Goal: Information Seeking & Learning: Learn about a topic

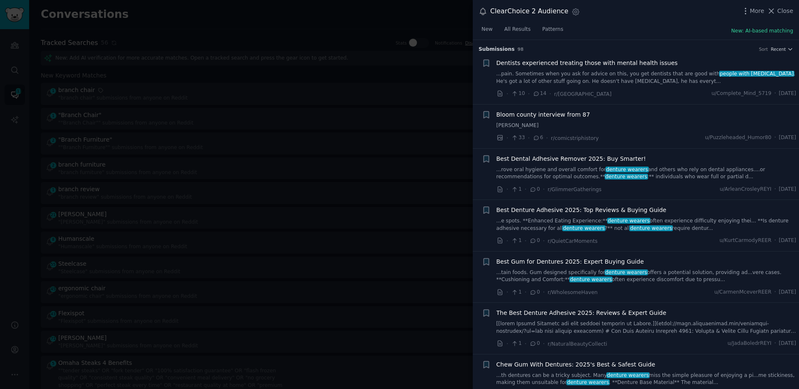
scroll to position [571, 0]
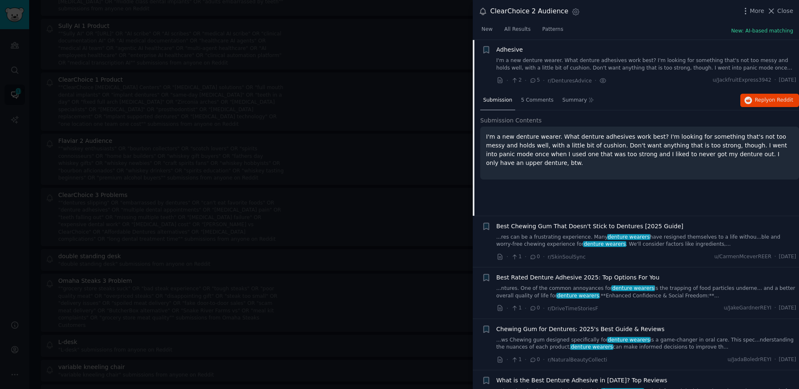
click at [377, 91] on div at bounding box center [399, 194] width 799 height 389
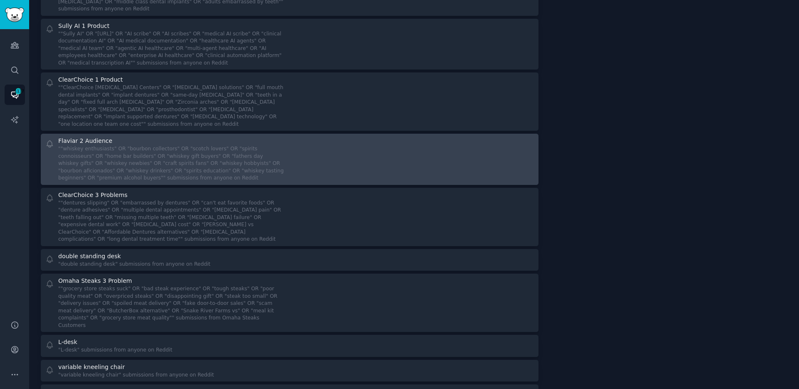
click at [283, 149] on div "Flaviar 2 Audience ""whiskey enthusiasts" OR "bourbon collectors" OR "scotch lo…" at bounding box center [290, 158] width 492 height 45
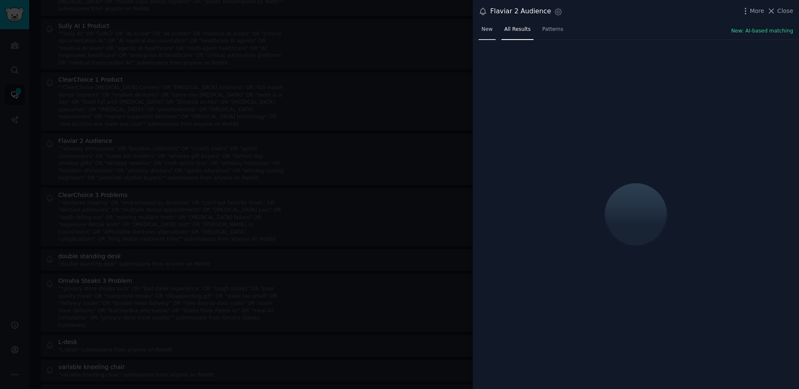
click at [492, 28] on span "New" at bounding box center [486, 29] width 11 height 7
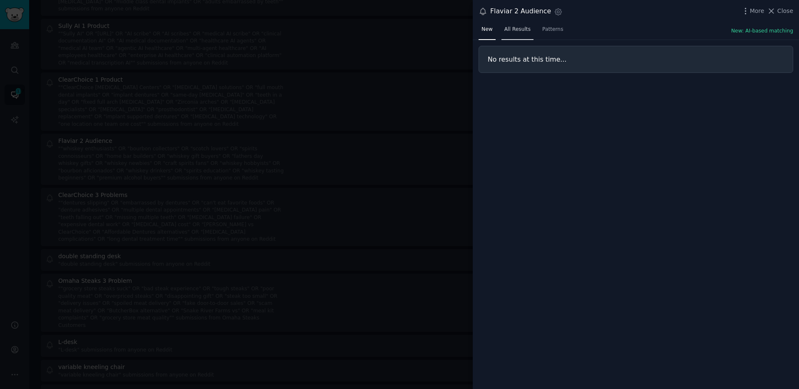
click at [513, 30] on span "All Results" at bounding box center [517, 29] width 26 height 7
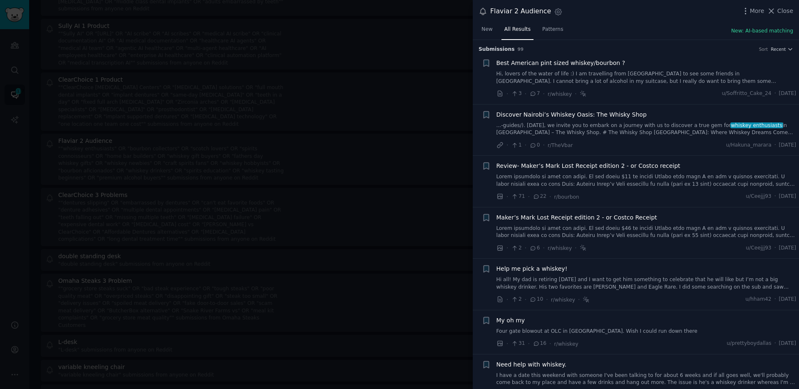
click at [415, 73] on div at bounding box center [399, 194] width 799 height 389
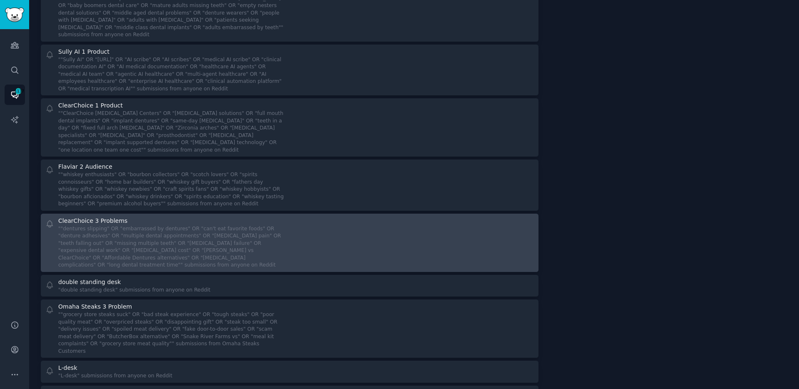
scroll to position [1432, 0]
click at [355, 217] on div at bounding box center [414, 243] width 239 height 52
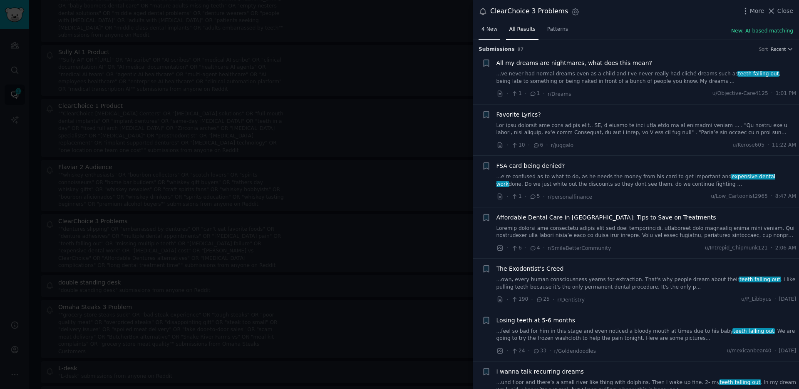
click at [490, 32] on span "4 New" at bounding box center [489, 29] width 16 height 7
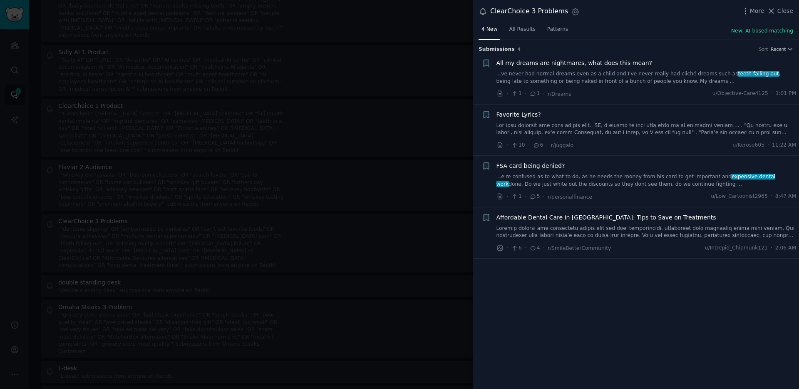
click at [397, 176] on div at bounding box center [399, 194] width 799 height 389
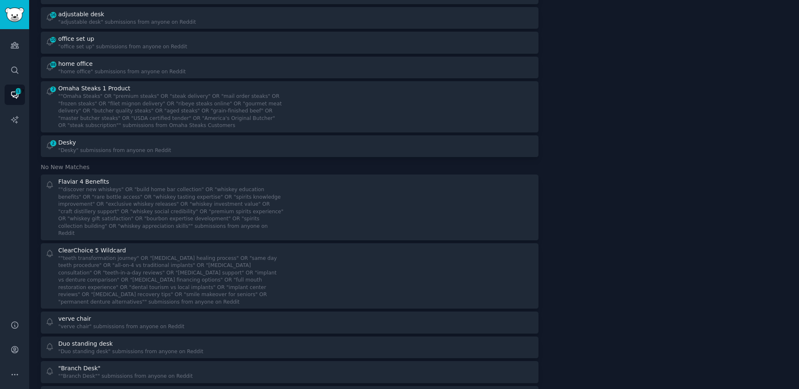
scroll to position [832, 0]
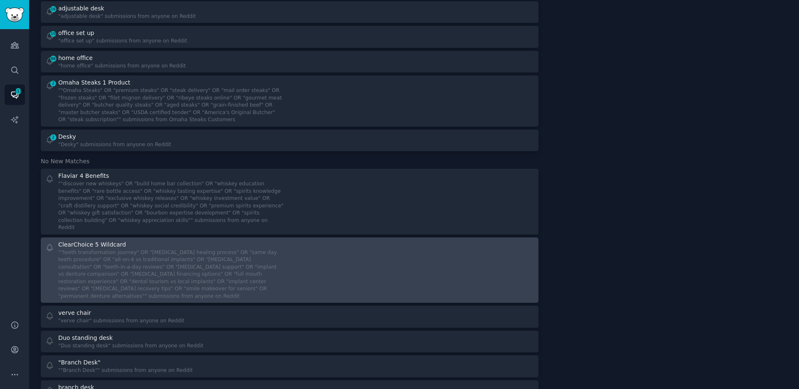
click at [393, 269] on div at bounding box center [414, 270] width 239 height 60
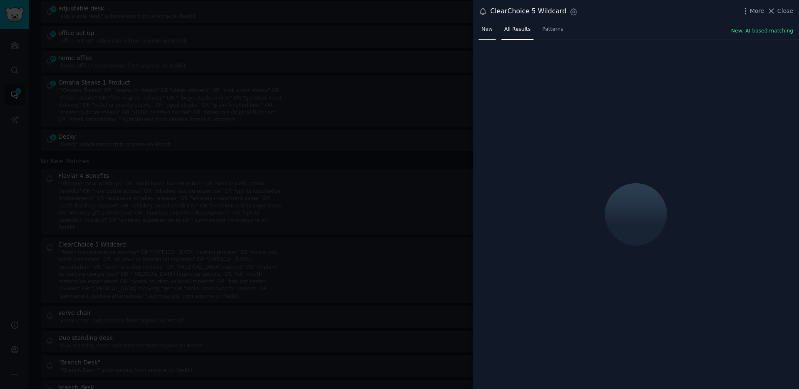
click at [482, 23] on link "New" at bounding box center [487, 31] width 17 height 17
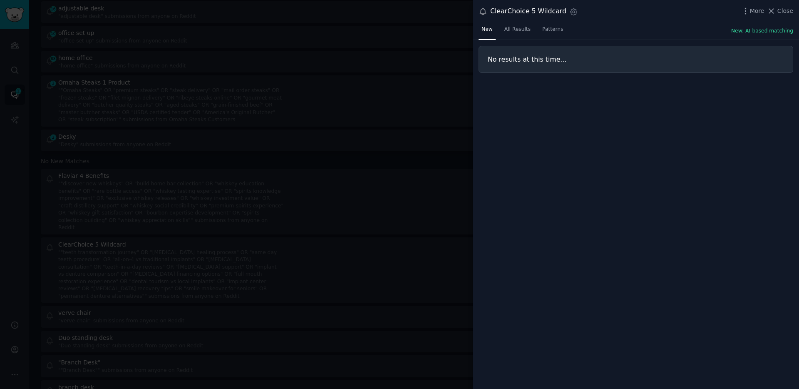
click at [432, 82] on div at bounding box center [399, 194] width 799 height 389
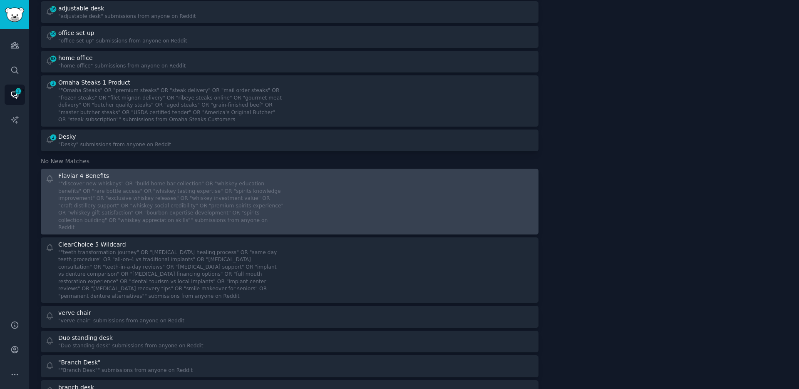
click at [361, 176] on div at bounding box center [414, 201] width 239 height 60
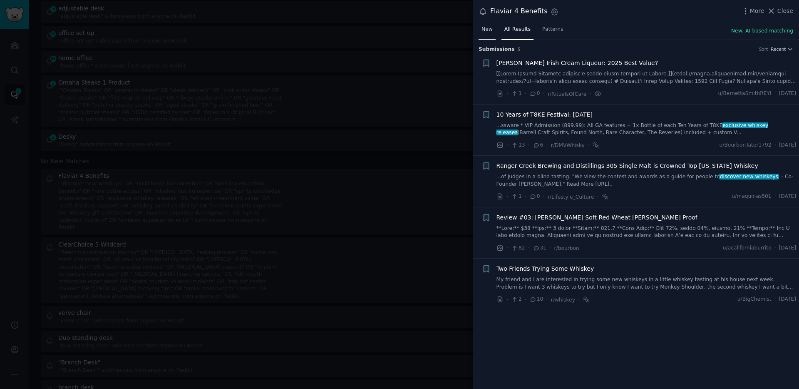
click at [488, 32] on span "New" at bounding box center [486, 29] width 11 height 7
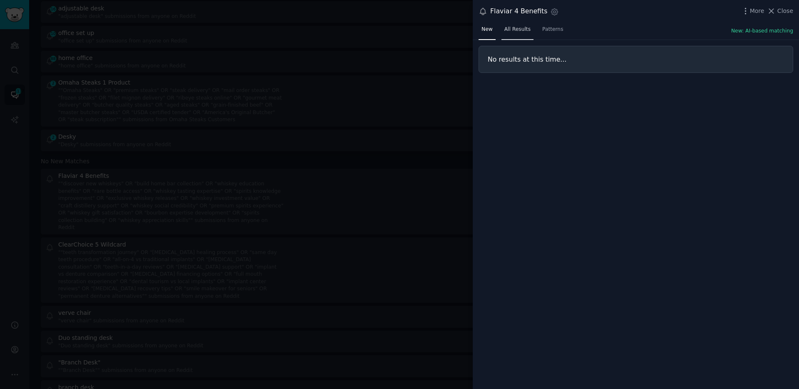
click at [519, 37] on link "All Results" at bounding box center [517, 31] width 32 height 17
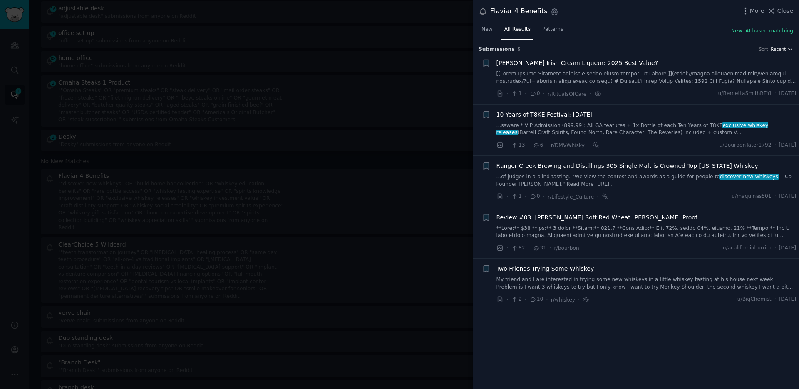
click at [781, 47] on span "Recent" at bounding box center [778, 49] width 15 height 6
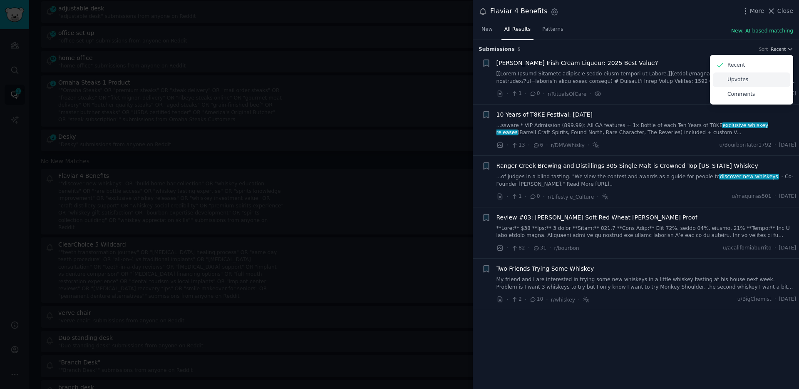
click at [772, 74] on div "Upvotes" at bounding box center [751, 79] width 77 height 15
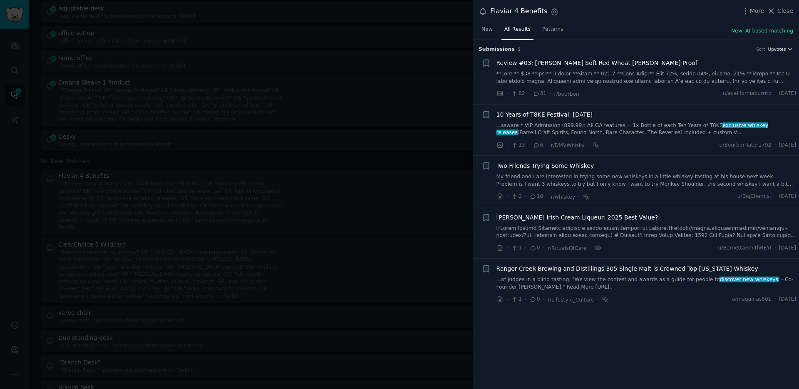
click at [783, 48] on span "Upvotes" at bounding box center [777, 49] width 18 height 6
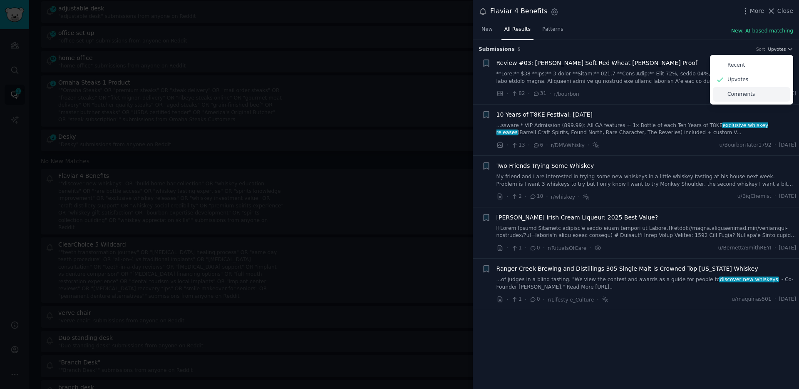
click at [768, 88] on div "Comments" at bounding box center [751, 94] width 77 height 15
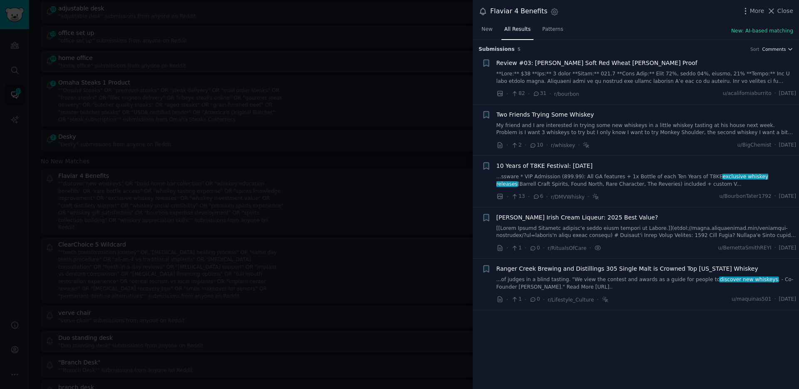
click at [779, 47] on span "Comments" at bounding box center [774, 49] width 24 height 6
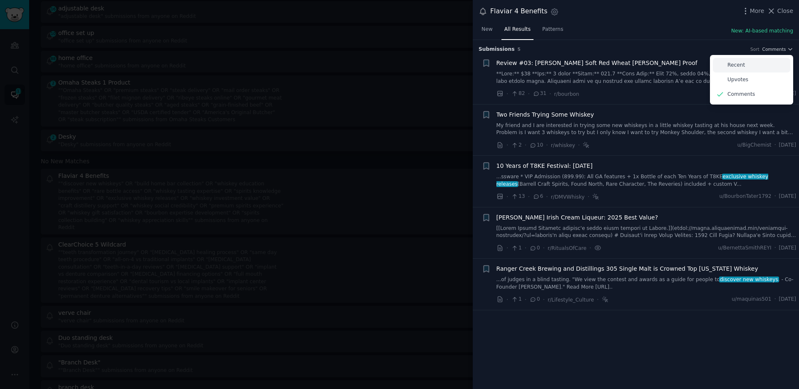
click at [752, 62] on div "Recent" at bounding box center [751, 65] width 77 height 15
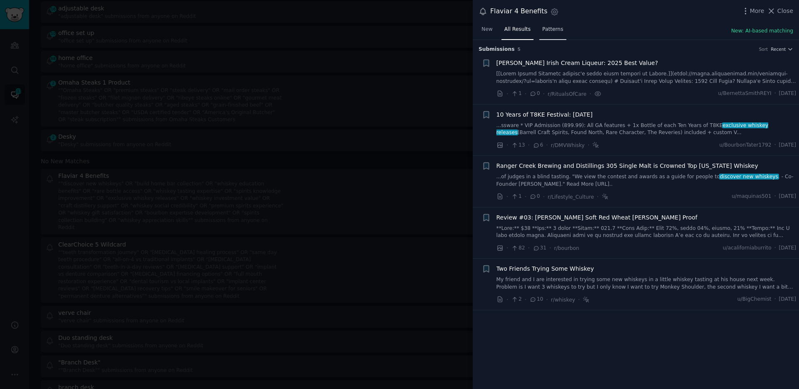
click at [552, 37] on link "Patterns" at bounding box center [552, 31] width 27 height 17
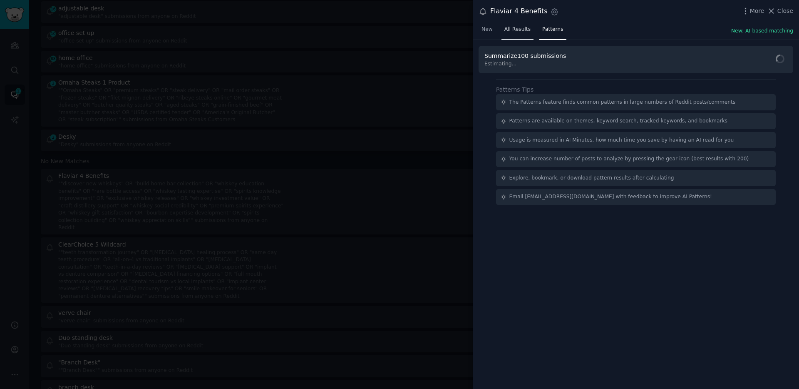
click at [521, 28] on span "All Results" at bounding box center [517, 29] width 26 height 7
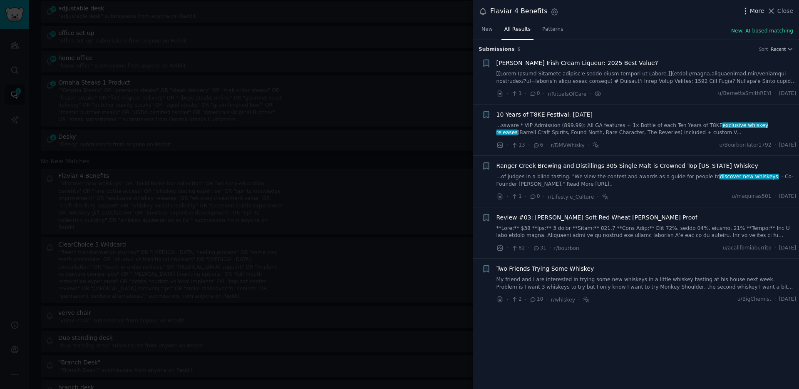
click at [757, 14] on span "More" at bounding box center [757, 11] width 15 height 9
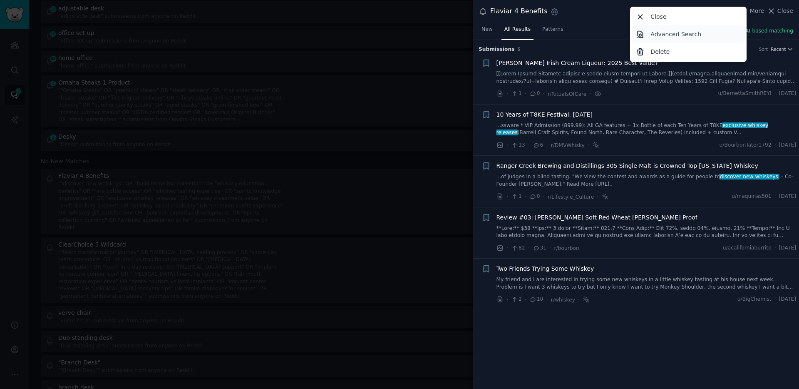
click at [710, 38] on link "Advanced Search" at bounding box center [689, 33] width 114 height 17
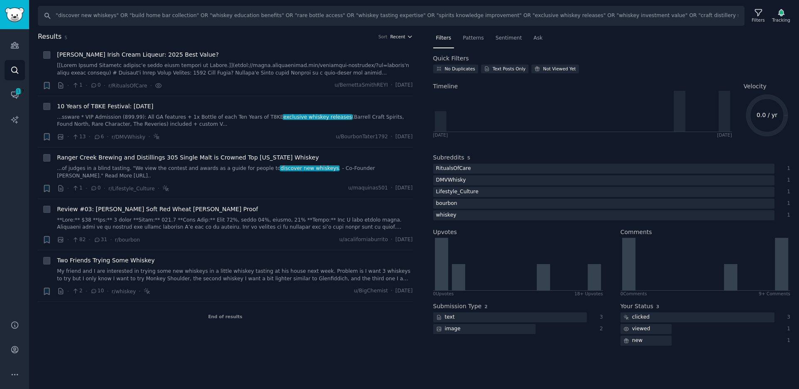
click at [396, 34] on span "Recent" at bounding box center [397, 37] width 15 height 6
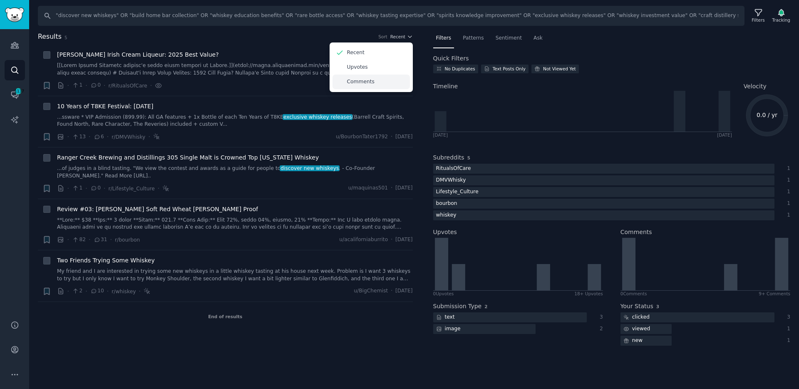
click at [397, 82] on div "Comments" at bounding box center [371, 81] width 77 height 15
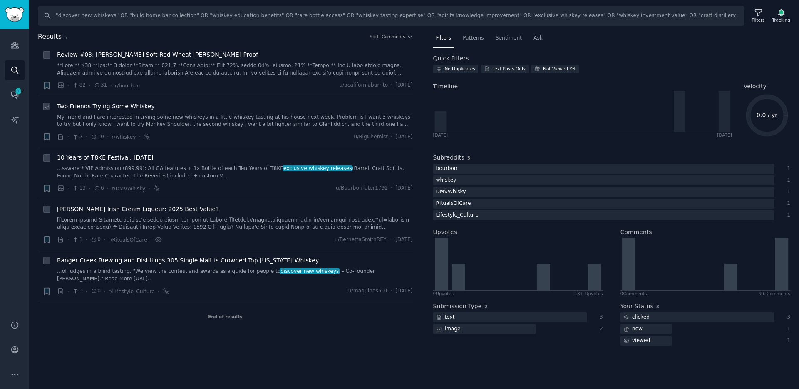
click at [128, 109] on span "Two Friends Trying Some Whiskey" at bounding box center [106, 106] width 98 height 9
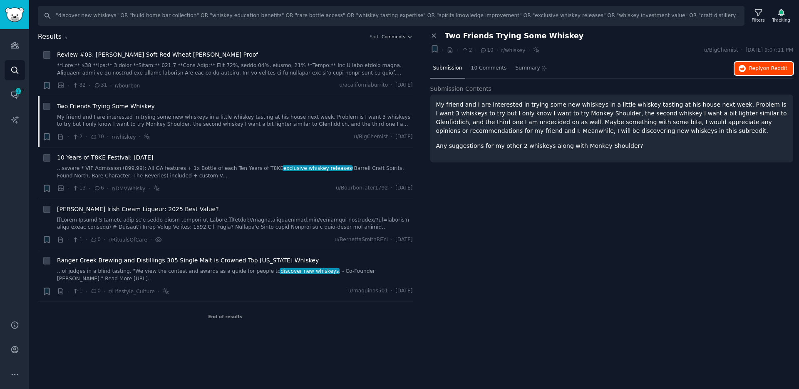
click at [742, 65] on icon "button" at bounding box center [742, 68] width 7 height 7
